Goal: Transaction & Acquisition: Subscribe to service/newsletter

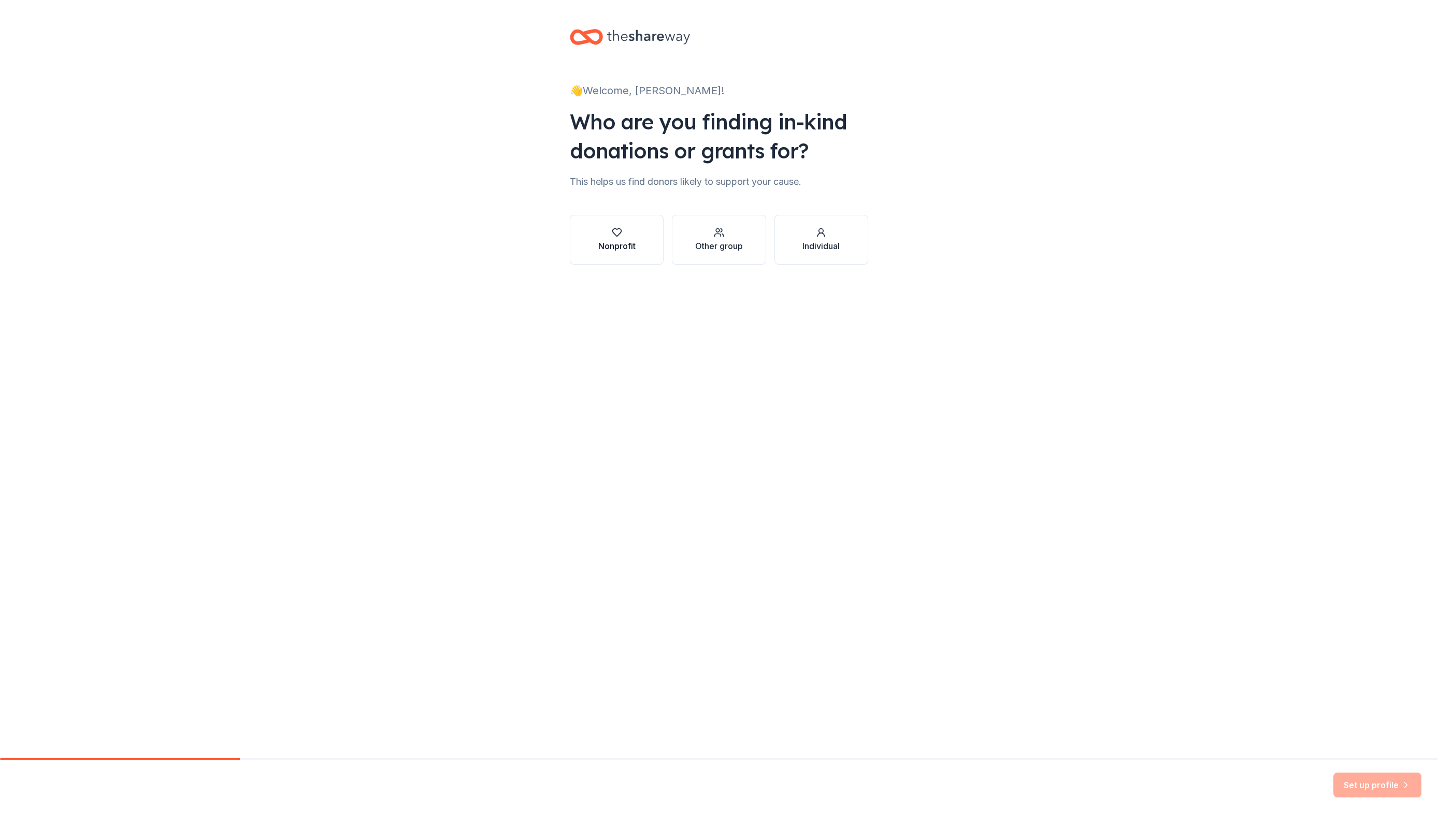
click at [618, 247] on div "Nonprofit" at bounding box center [616, 246] width 37 height 12
click at [852, 261] on button "Can ' t find it?" at bounding box center [839, 258] width 60 height 17
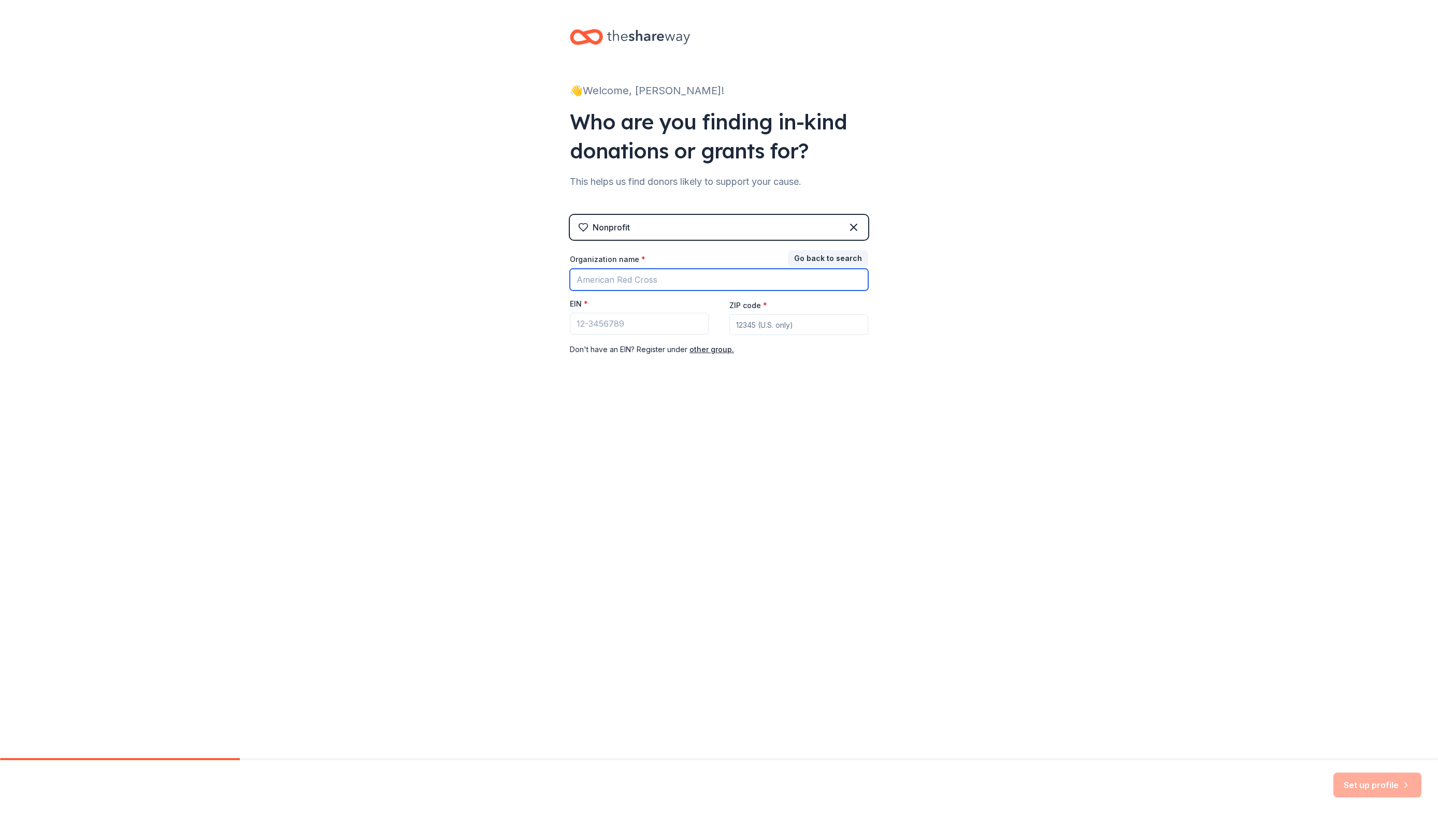
click at [680, 279] on input "Organization name *" at bounding box center [719, 280] width 298 height 22
click at [681, 279] on input "Organization name *" at bounding box center [719, 280] width 298 height 22
type input "CaryGardenClub"
click at [740, 327] on input "ZIP code *" at bounding box center [798, 324] width 139 height 21
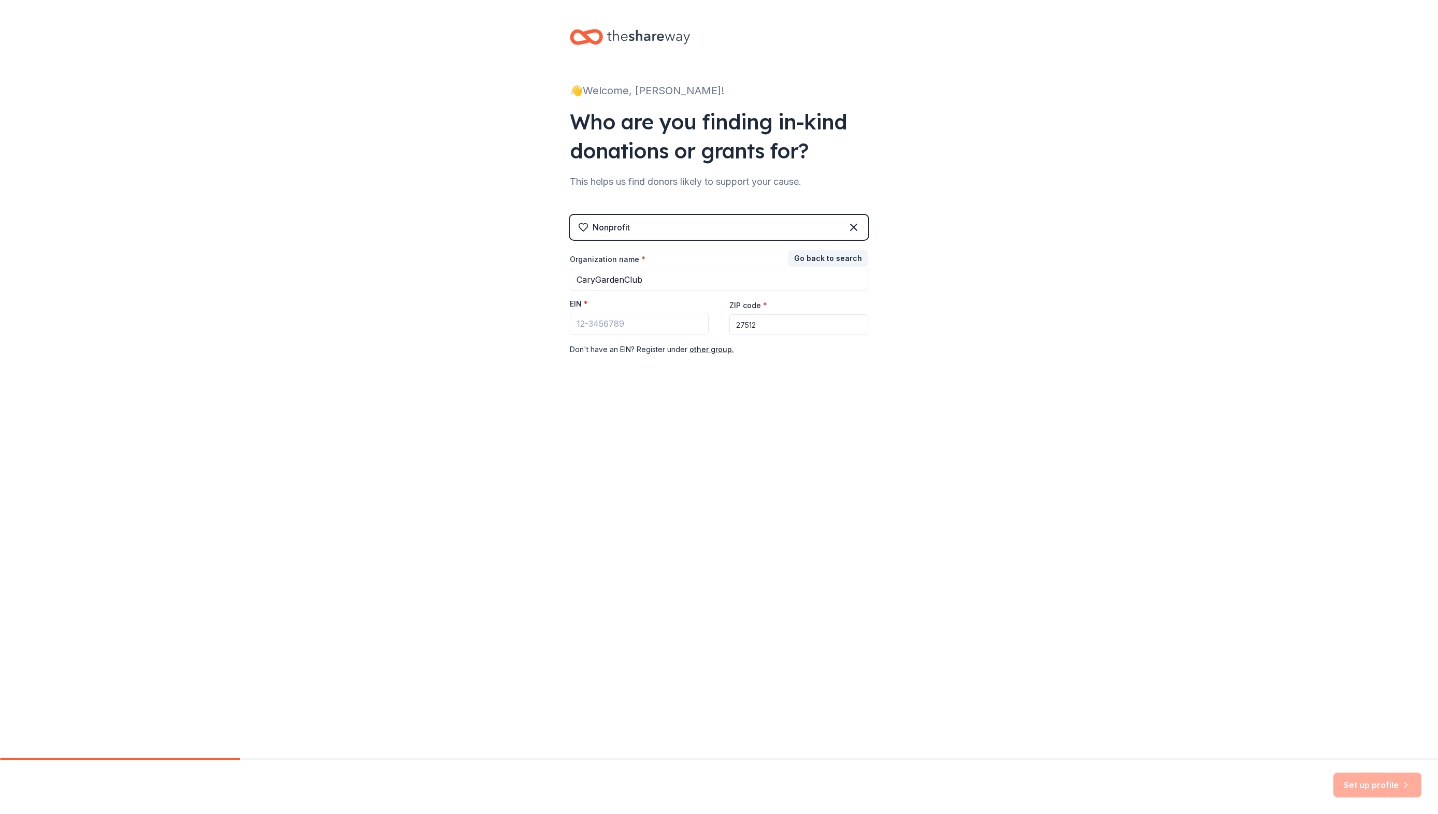
type input "27512"
click at [707, 355] on button "other group." at bounding box center [712, 349] width 45 height 12
drag, startPoint x: 924, startPoint y: 144, endPoint x: 901, endPoint y: 132, distance: 26.0
click at [924, 143] on div "👋 Welcome, Susan! Who are you finding in-kind donations or grants for? This hel…" at bounding box center [719, 202] width 1438 height 404
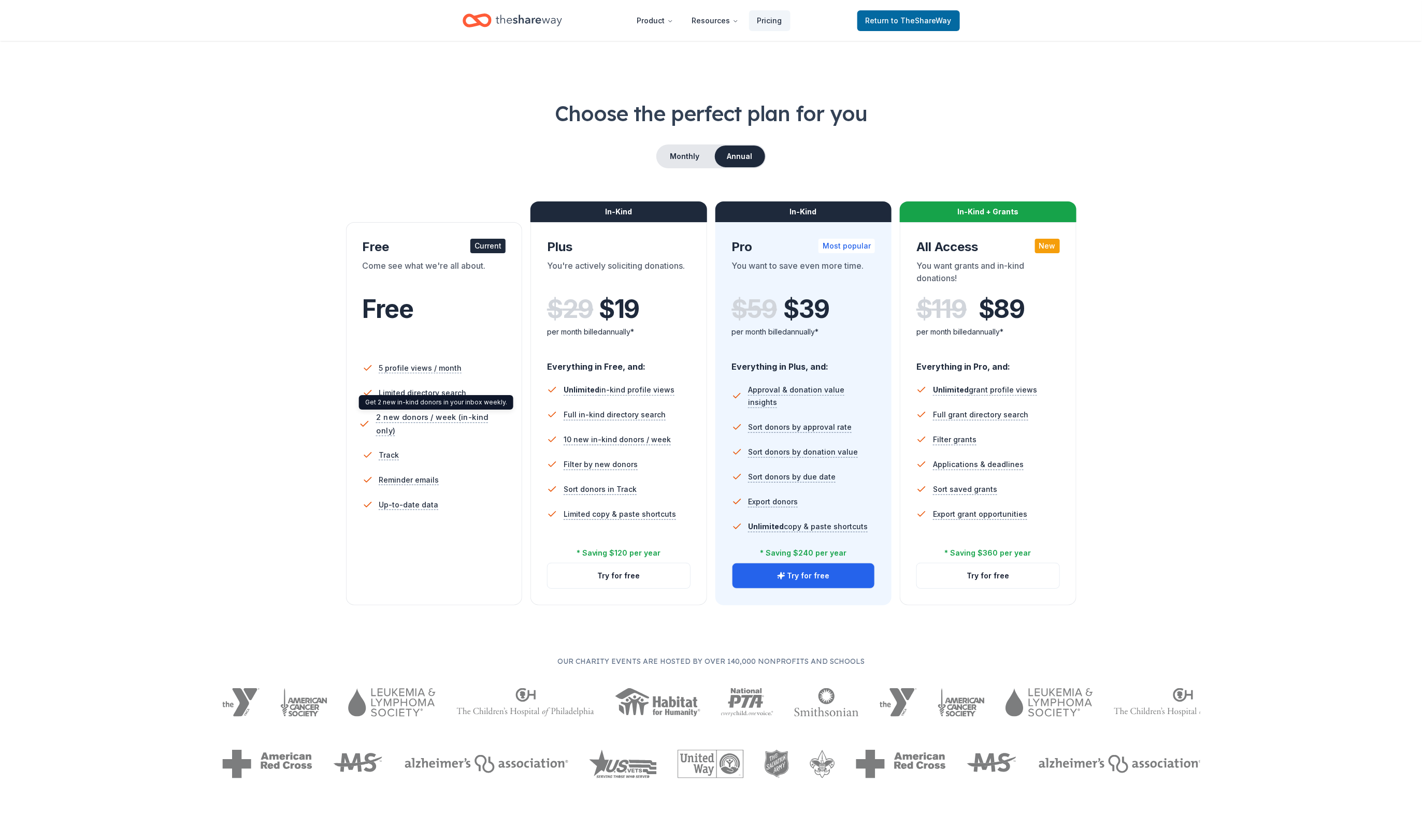
click at [405, 419] on span "2 new donors / week (in-kind only)" at bounding box center [442, 424] width 133 height 26
click at [494, 247] on div "Current" at bounding box center [487, 246] width 35 height 15
click at [388, 369] on span "5 profile views / month" at bounding box center [420, 368] width 87 height 13
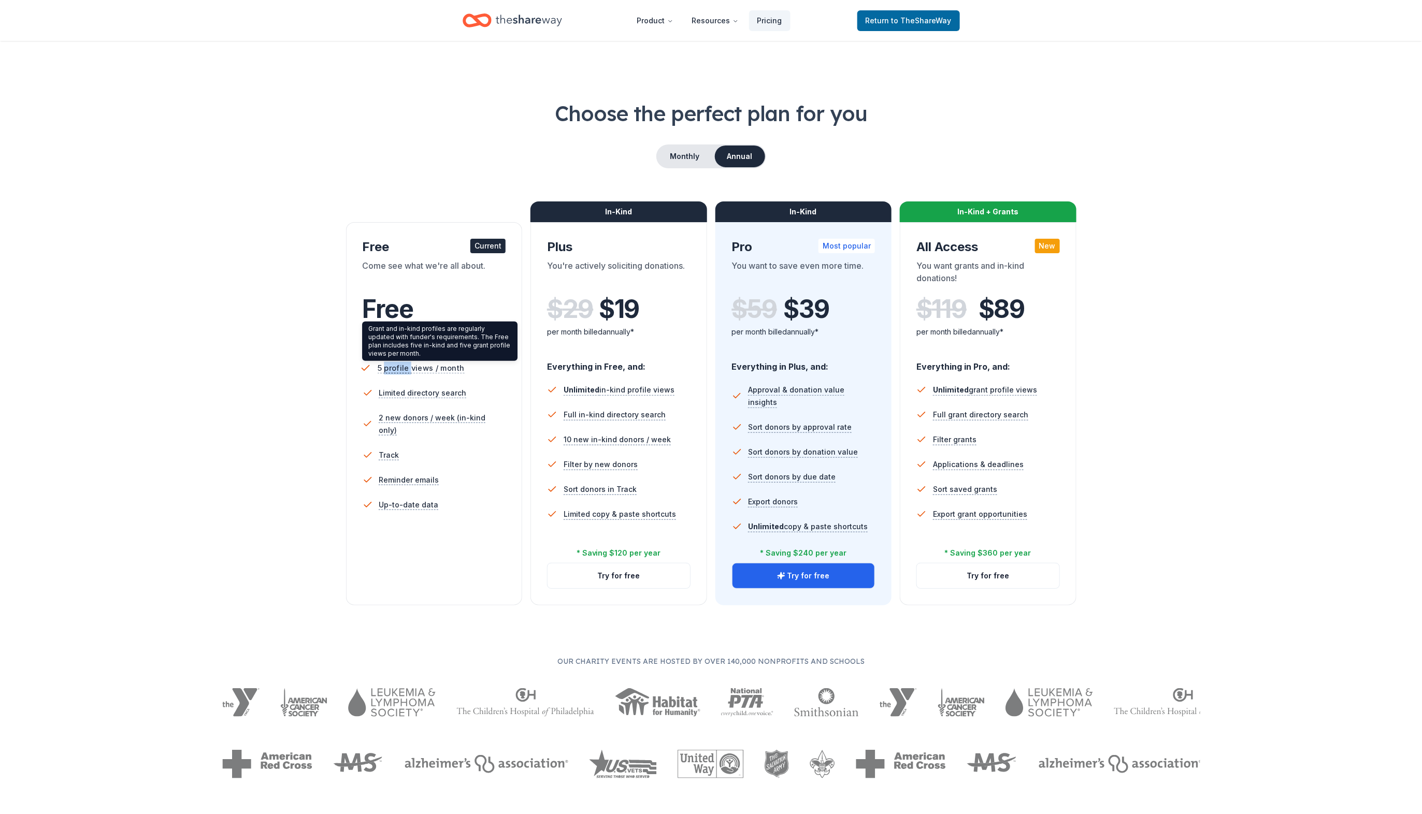
drag, startPoint x: 388, startPoint y: 369, endPoint x: 379, endPoint y: 384, distance: 17.2
click at [387, 371] on span "5 profile views / month" at bounding box center [420, 368] width 87 height 13
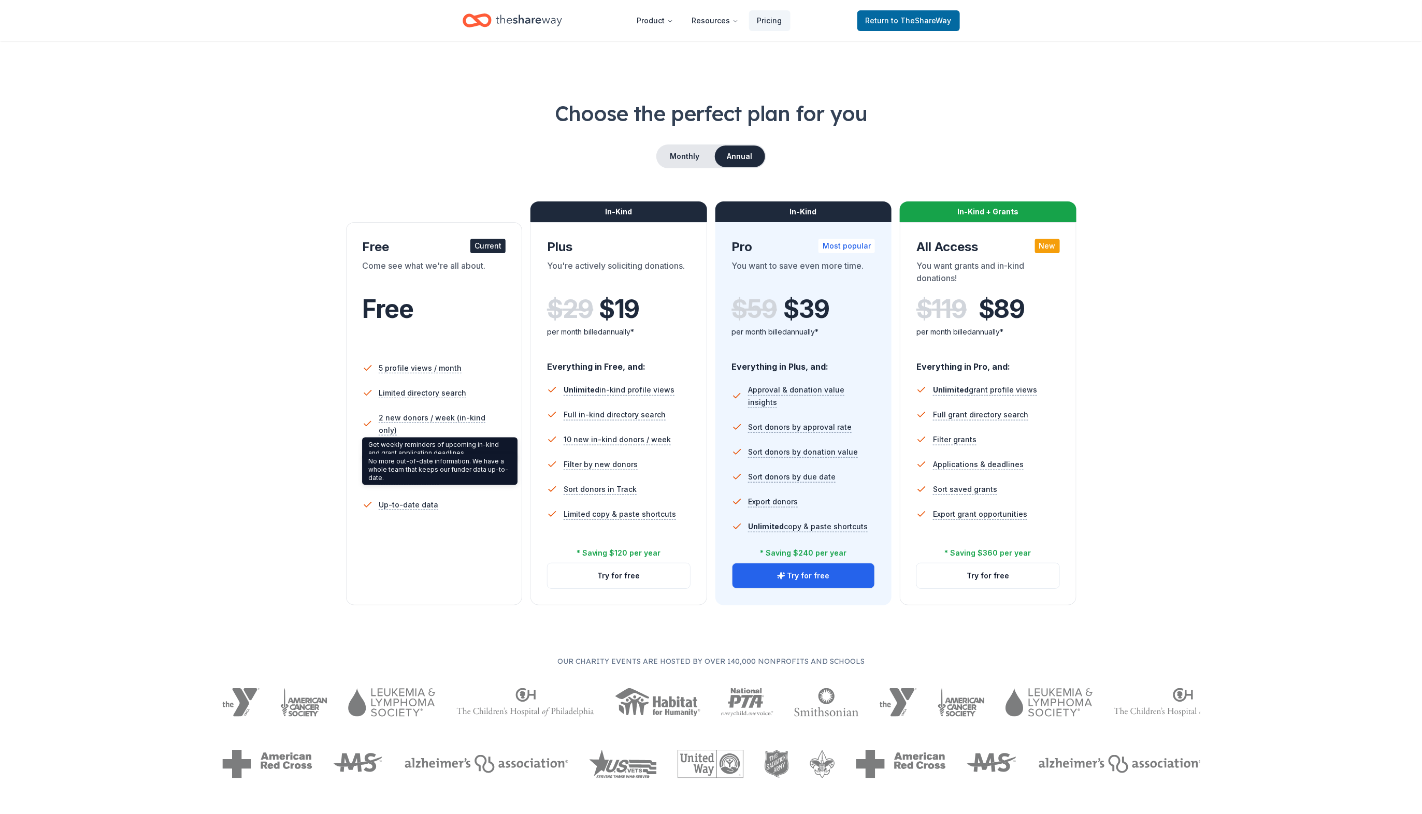
click at [413, 505] on li "Up-to-date data" at bounding box center [435, 505] width 144 height 25
drag, startPoint x: 413, startPoint y: 505, endPoint x: 392, endPoint y: 504, distance: 21.8
click at [395, 511] on ul "5 profile views / month Limited directory search 2 new donors / week (in-kind o…" at bounding box center [435, 439] width 144 height 174
drag, startPoint x: 405, startPoint y: 326, endPoint x: 405, endPoint y: 320, distance: 5.7
click at [405, 325] on div "Free" at bounding box center [435, 323] width 144 height 57
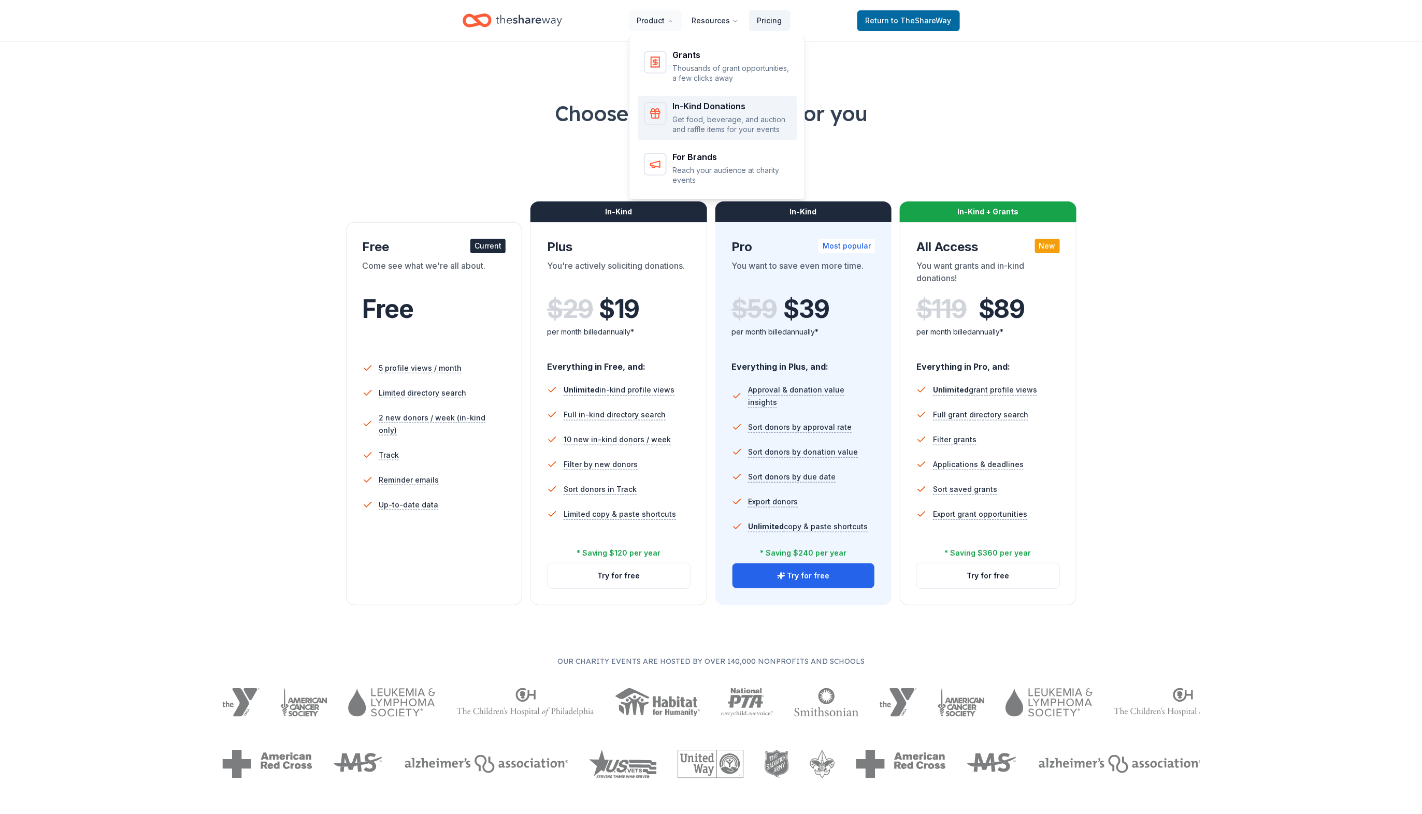
click at [702, 116] on p "Get food, beverage, and auction and raffle items for your events" at bounding box center [732, 124] width 118 height 20
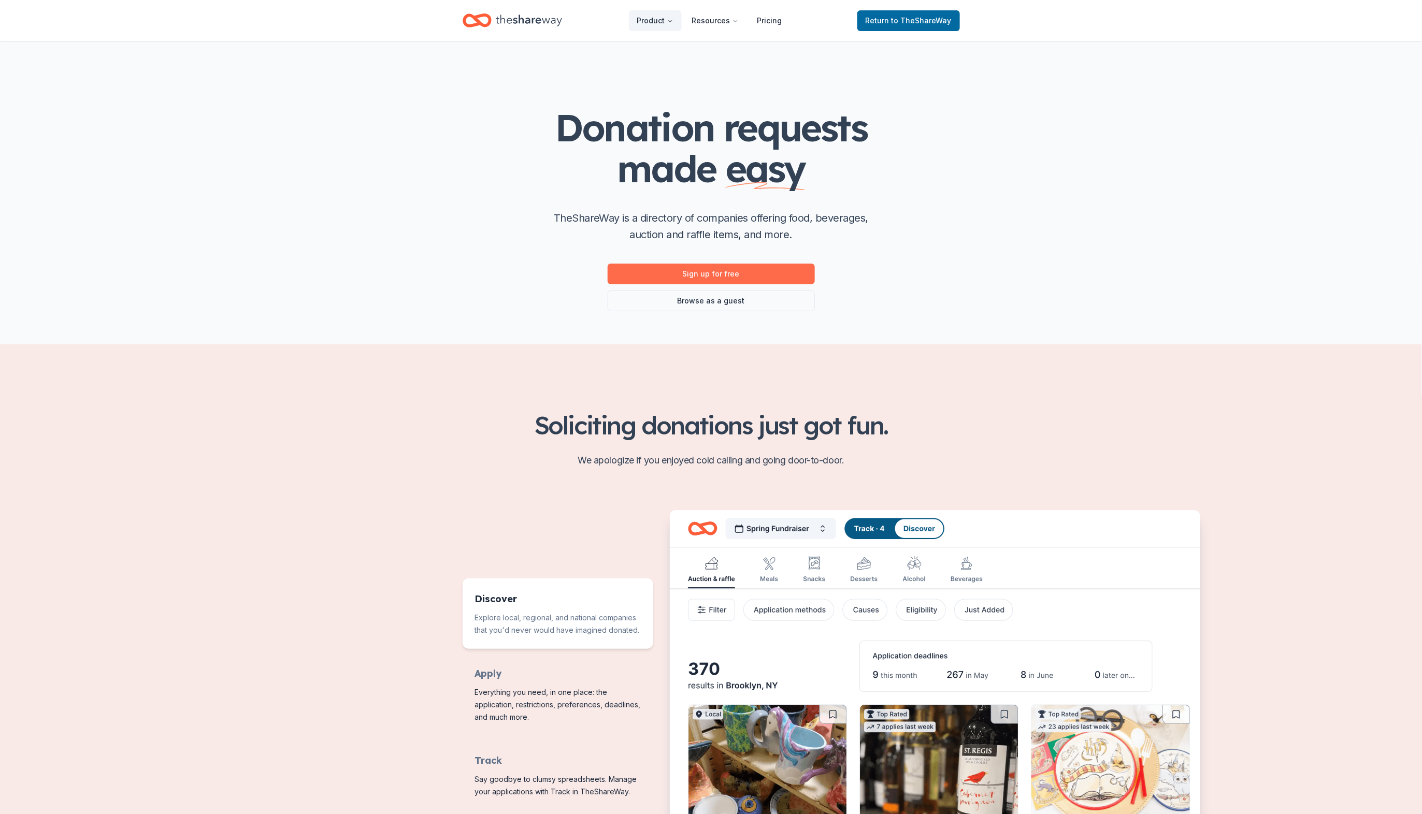
click at [740, 273] on link "Sign up for free" at bounding box center [711, 274] width 207 height 21
